Goal: Information Seeking & Learning: Get advice/opinions

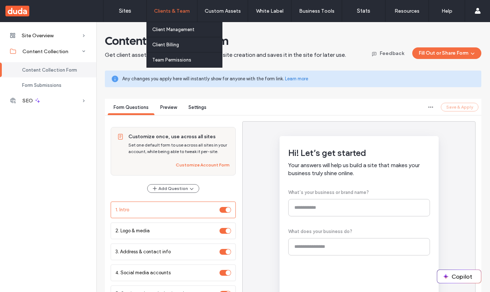
click at [123, 13] on label "Sites" at bounding box center [125, 11] width 12 height 7
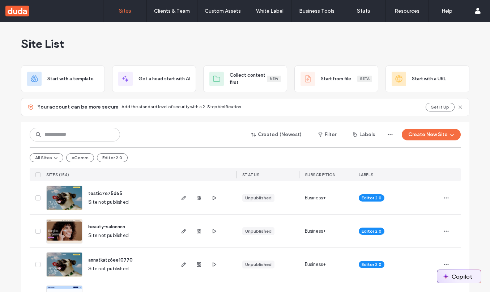
click at [465, 274] on button "Copilot" at bounding box center [460, 276] width 44 height 13
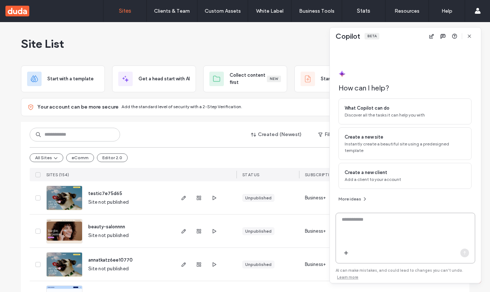
click at [357, 231] on textarea at bounding box center [405, 230] width 139 height 28
click at [359, 198] on button "More ideas" at bounding box center [353, 199] width 29 height 9
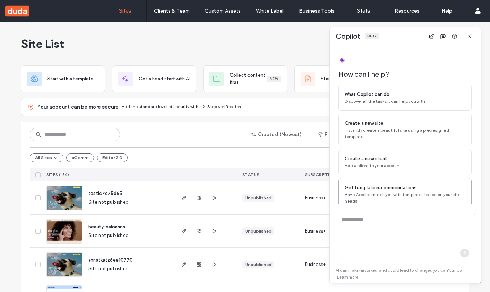
click at [405, 186] on span "Get template recommendations" at bounding box center [381, 187] width 72 height 7
type textarea "**********"
click at [375, 224] on textarea "**********" at bounding box center [405, 230] width 139 height 28
click at [464, 252] on icon "button" at bounding box center [465, 253] width 6 height 6
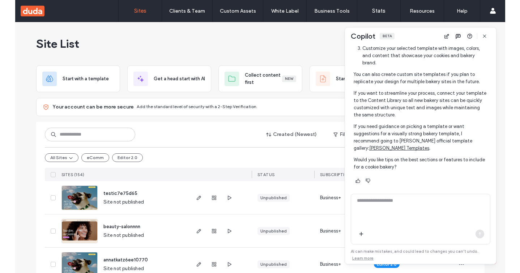
scroll to position [404, 0]
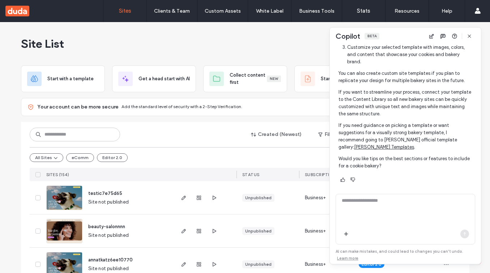
click at [357, 185] on link "View trace logs" at bounding box center [354, 188] width 30 height 6
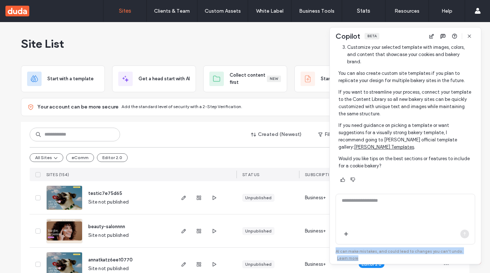
drag, startPoint x: 336, startPoint y: 252, endPoint x: 455, endPoint y: 255, distance: 118.8
click at [455, 255] on div "AI can make mistakes, and could lead to changes you can’t undo. Learn more" at bounding box center [406, 253] width 140 height 17
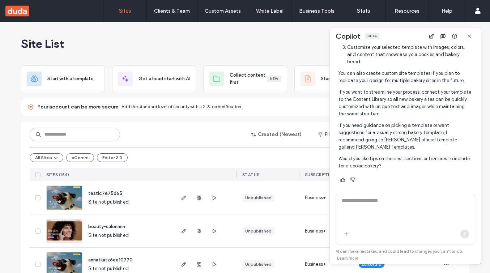
click at [366, 257] on div "AI can make mistakes, and could lead to changes you can’t undo. Learn more" at bounding box center [406, 253] width 140 height 17
drag, startPoint x: 336, startPoint y: 252, endPoint x: 456, endPoint y: 251, distance: 120.2
click at [456, 251] on div "AI can make mistakes, and could lead to changes you can’t undo. Learn more" at bounding box center [406, 253] width 140 height 17
copy span "AI can make mistakes, and could lead to changes you can’t undo."
click at [432, 206] on textarea at bounding box center [405, 211] width 139 height 28
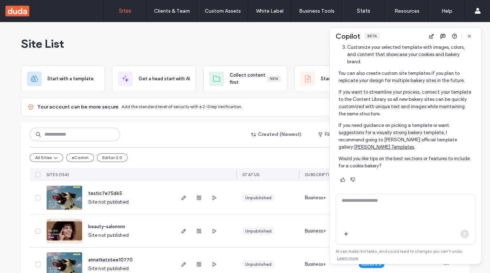
click at [315, 160] on div "All Sites eComm Editor 2.0" at bounding box center [245, 157] width 431 height 21
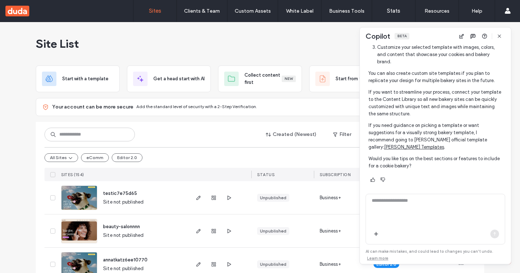
click at [403, 37] on div "Beta" at bounding box center [402, 36] width 15 height 7
click at [376, 36] on span "Copilot" at bounding box center [378, 35] width 25 height 9
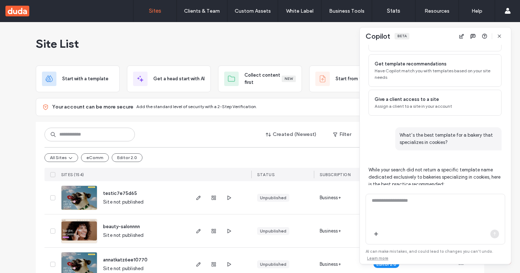
scroll to position [0, 0]
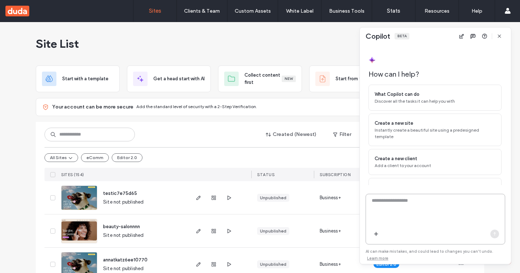
click at [411, 200] on textarea at bounding box center [435, 211] width 139 height 28
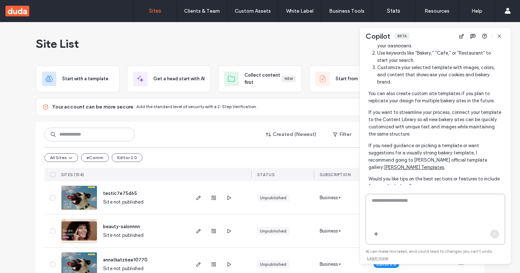
scroll to position [404, 0]
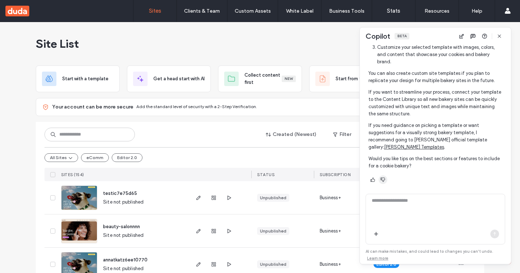
click at [385, 178] on use "button" at bounding box center [383, 180] width 4 height 4
click at [373, 177] on icon "button" at bounding box center [373, 180] width 6 height 6
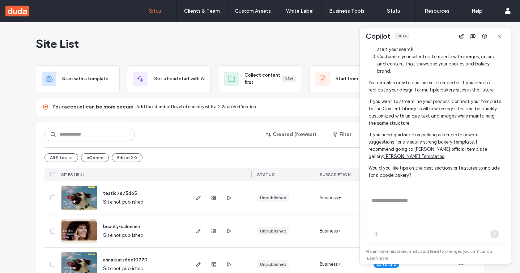
scroll to position [396, 0]
click at [411, 210] on textarea at bounding box center [435, 211] width 139 height 28
type textarea "**********"
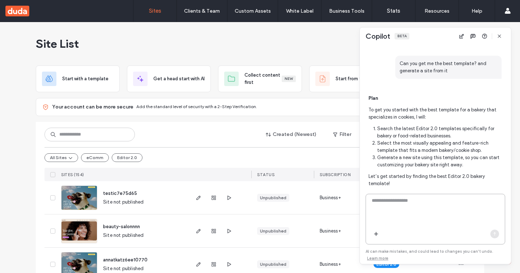
scroll to position [557, 0]
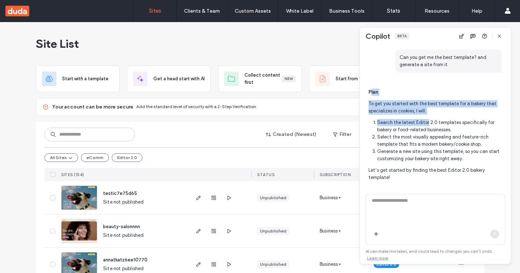
drag, startPoint x: 371, startPoint y: 84, endPoint x: 427, endPoint y: 115, distance: 64.3
click at [427, 115] on span "Plan To get you started with the best template for a bakery that specializes in…" at bounding box center [435, 140] width 133 height 103
click at [397, 106] on p "To get you started with the best template for a bakery that specializes in cook…" at bounding box center [435, 107] width 133 height 14
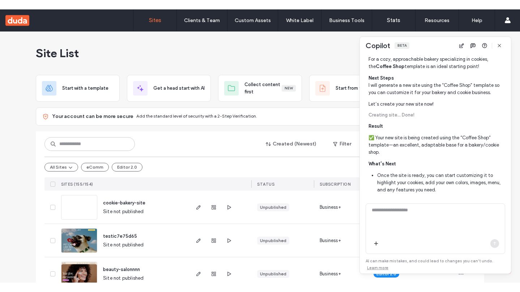
scroll to position [1079, 0]
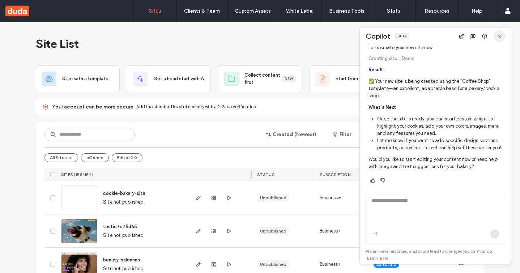
click at [490, 37] on icon "button" at bounding box center [500, 36] width 6 height 6
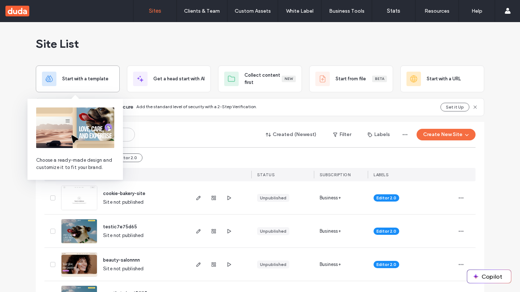
click at [100, 75] on span "Start with a template" at bounding box center [85, 78] width 46 height 7
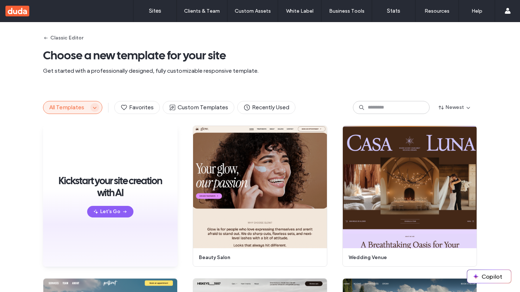
click at [92, 106] on icon "button" at bounding box center [95, 108] width 6 height 6
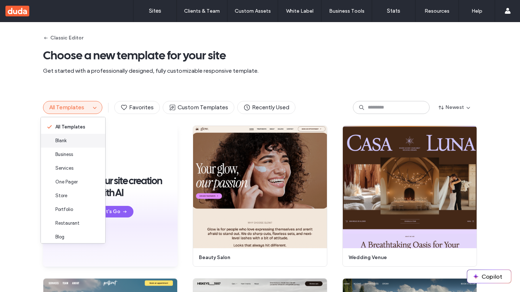
click at [69, 141] on div "Blank" at bounding box center [73, 141] width 64 height 14
